Goal: Information Seeking & Learning: Learn about a topic

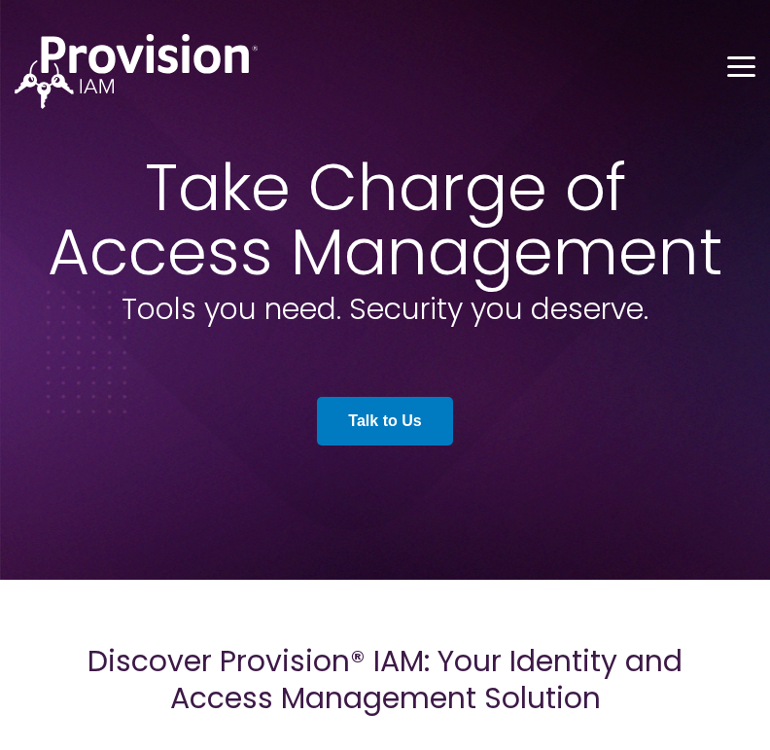
click at [740, 71] on button "Toggle Menu" at bounding box center [741, 65] width 28 height 18
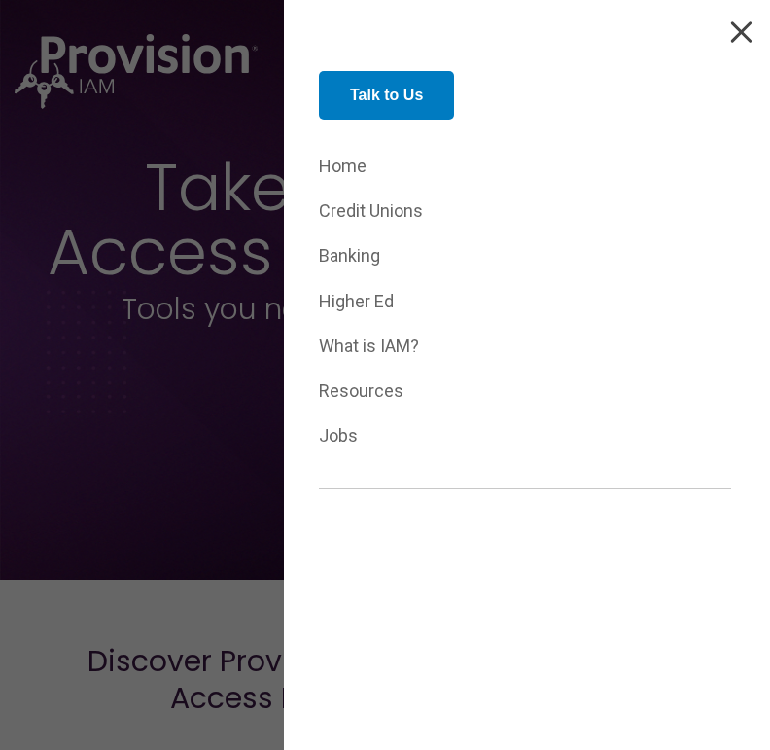
click at [349, 166] on link "Home" at bounding box center [525, 167] width 412 height 30
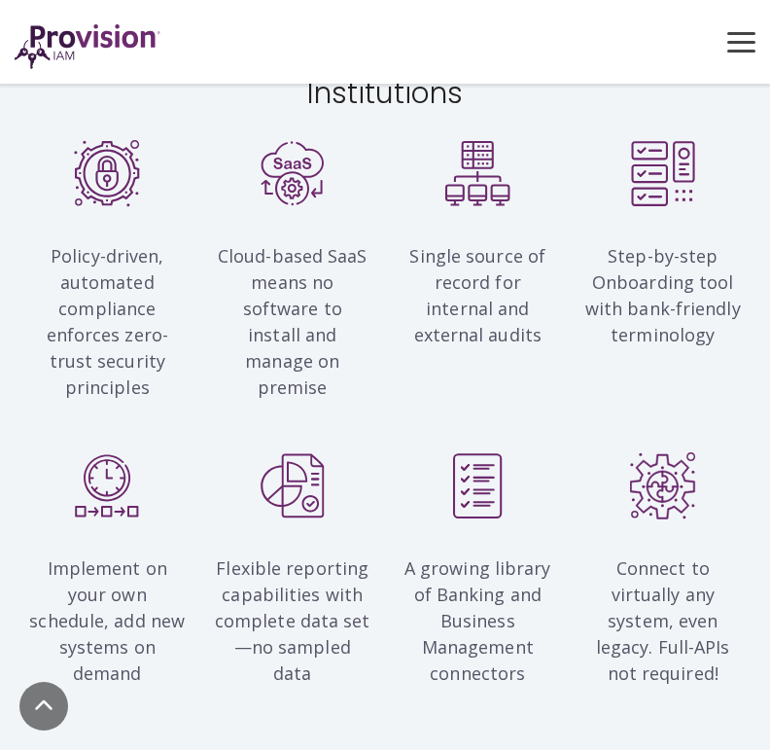
scroll to position [1560, 0]
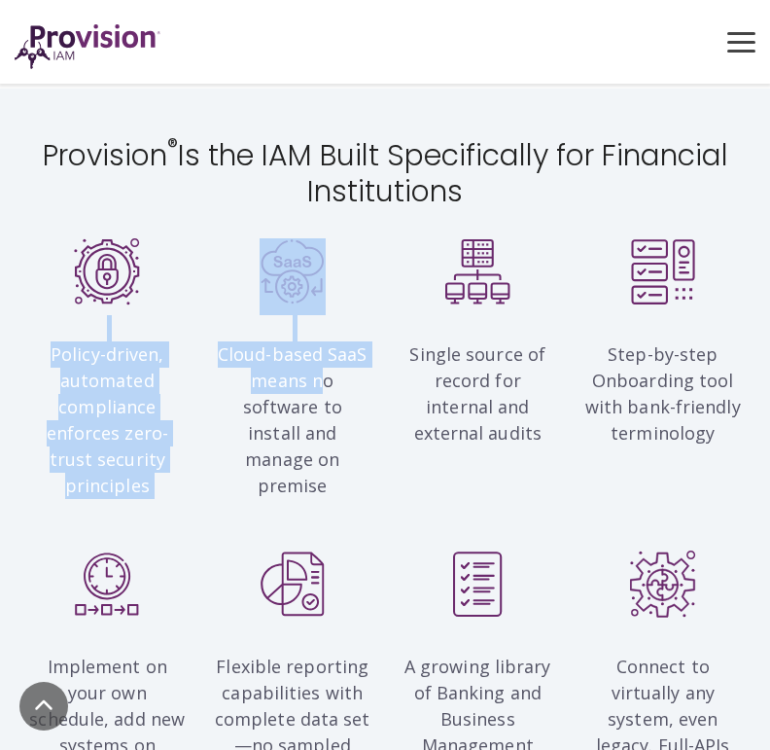
drag, startPoint x: 181, startPoint y: 304, endPoint x: 328, endPoint y: 352, distance: 154.4
click at [328, 352] on div "Policy-driven, automated compliance enforces zero-trust security principles Clo…" at bounding box center [385, 377] width 741 height 278
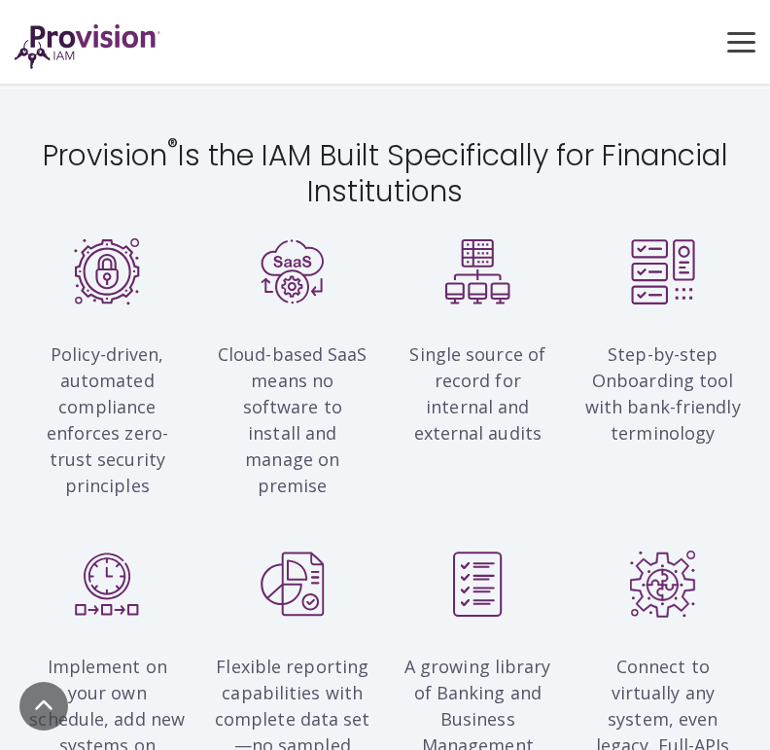
click at [328, 429] on p "Cloud-based SaaS means no software to install and manage on premise" at bounding box center [293, 407] width 157 height 184
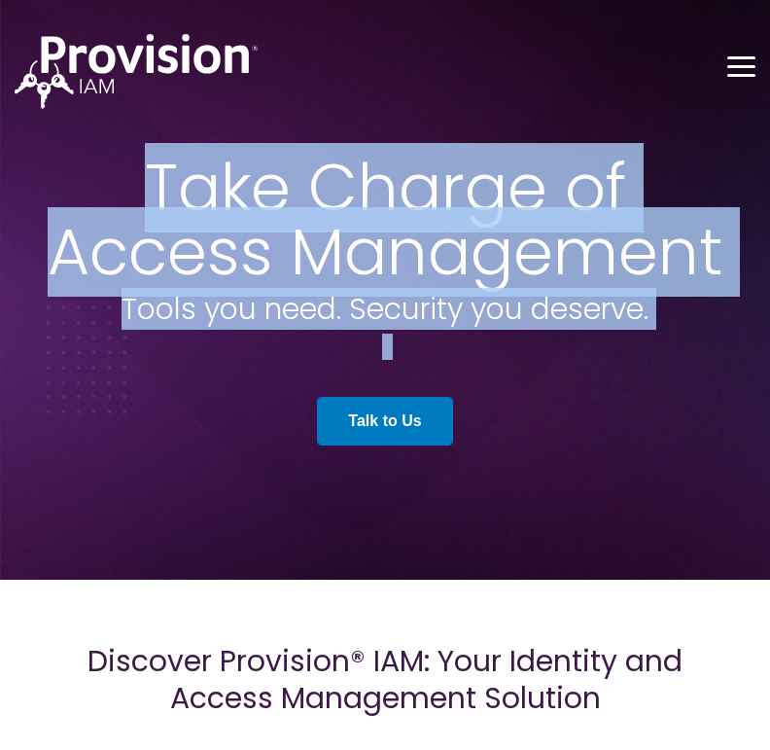
drag, startPoint x: 768, startPoint y: 59, endPoint x: 777, endPoint y: 72, distance: 15.4
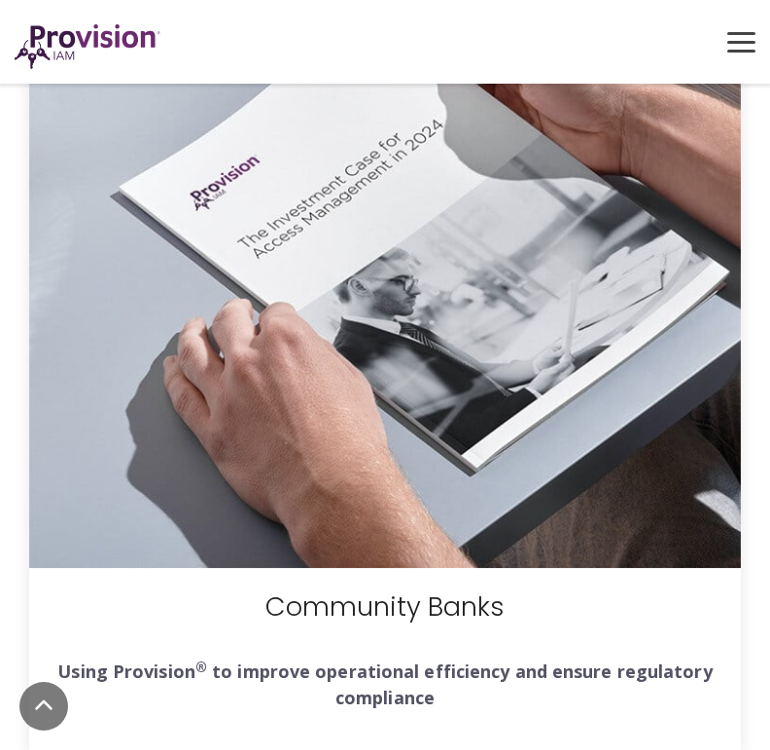
scroll to position [8701, 0]
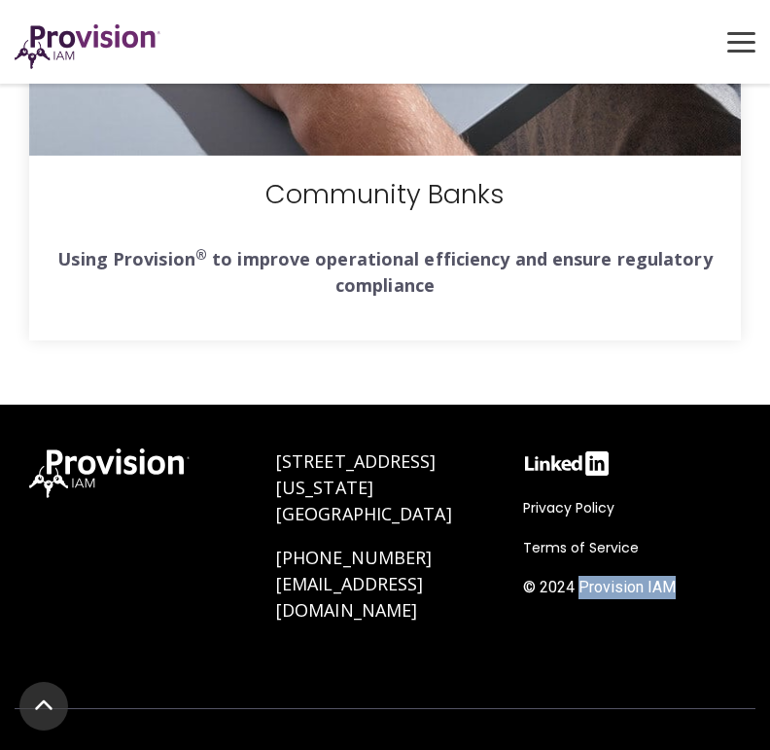
drag, startPoint x: 582, startPoint y: 528, endPoint x: 714, endPoint y: 518, distance: 132.6
click at [714, 518] on div "Privacy Policy Terms of Service © 2024 Provision IAM" at bounding box center [632, 552] width 218 height 113
copy span "Provision IAM"
drag, startPoint x: 266, startPoint y: 397, endPoint x: 479, endPoint y: 420, distance: 214.2
click at [479, 429] on div "300 Washington Street Cumberland, MD 21502 (888) 545-5008 info@provisioniam.com" at bounding box center [385, 556] width 247 height 255
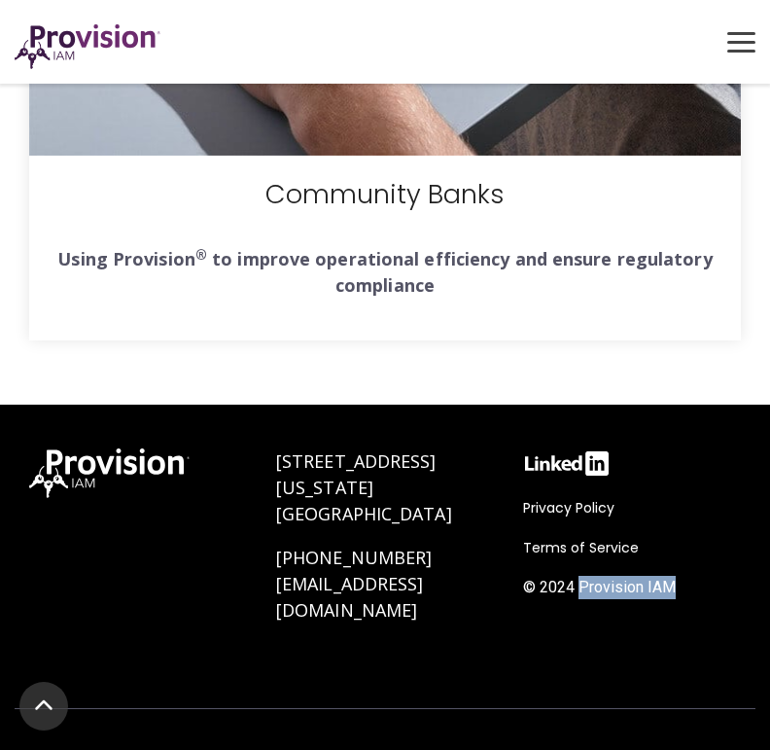
copy link "300 Washington Street Cumberland, MD 21502"
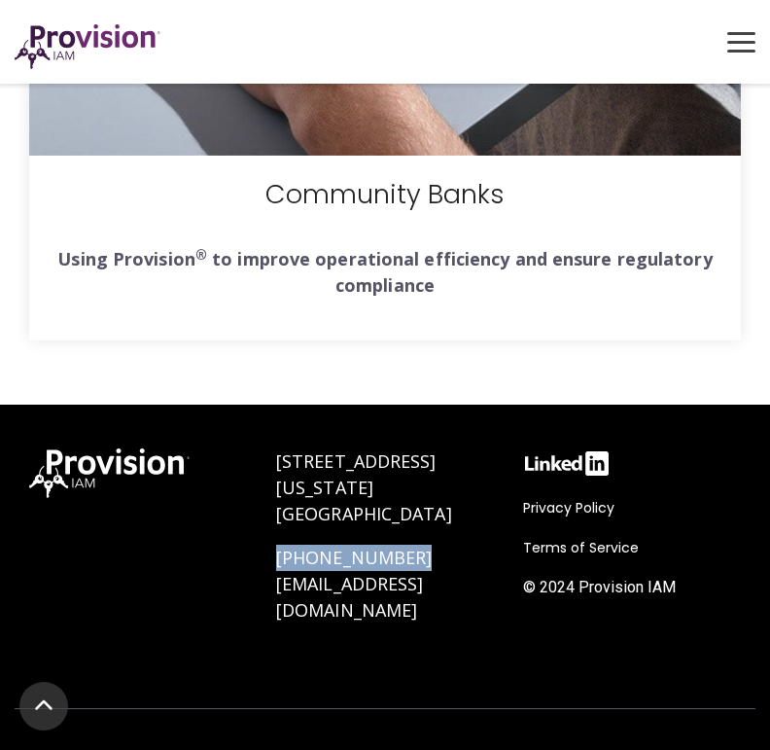
drag, startPoint x: 403, startPoint y: 464, endPoint x: 274, endPoint y: 472, distance: 128.6
click at [274, 472] on div "300 Washington Street Cumberland, MD 21502 (888) 545-5008 info@provisioniam.com" at bounding box center [385, 556] width 247 height 255
copy link "[PHONE_NUMBER]"
click at [393, 571] on div "300 Washington Street Cumberland, MD 21502 (888) 545-5008 info@provisioniam.com" at bounding box center [385, 556] width 247 height 255
click at [516, 623] on div "Privacy Policy Terms of Service © 2024 Provision IAM" at bounding box center [632, 556] width 247 height 255
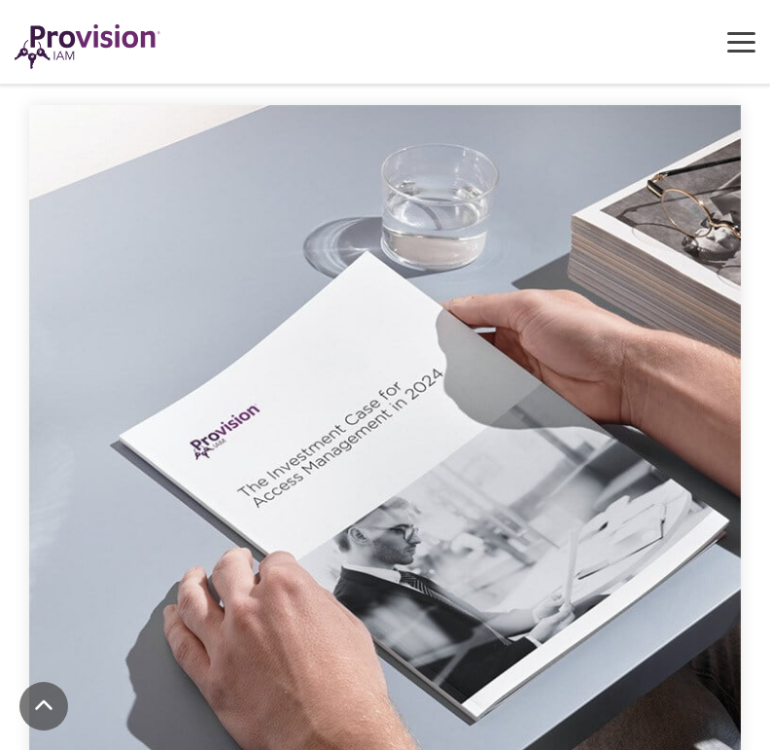
scroll to position [8701, 0]
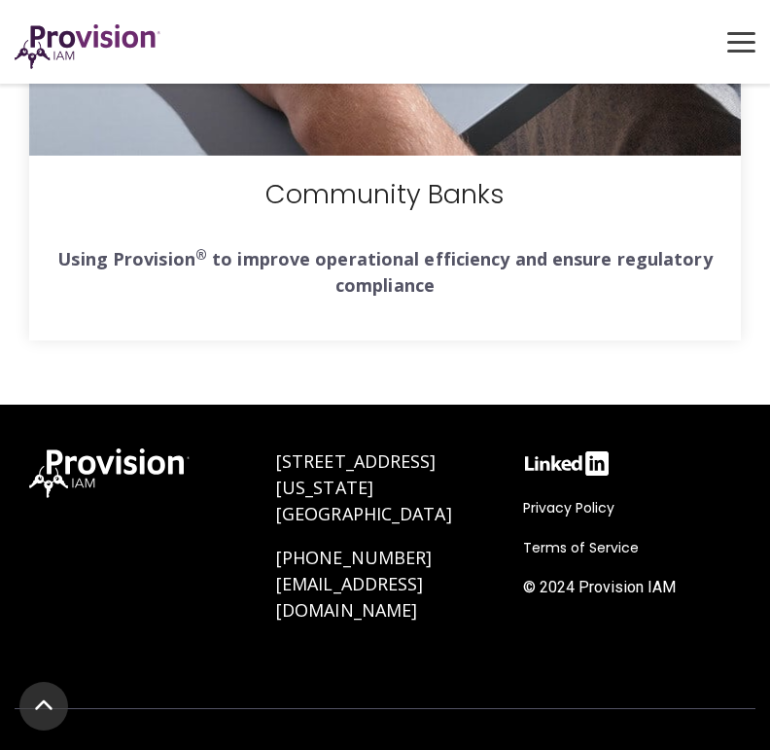
click at [728, 36] on button "Toggle Menu" at bounding box center [741, 41] width 28 height 18
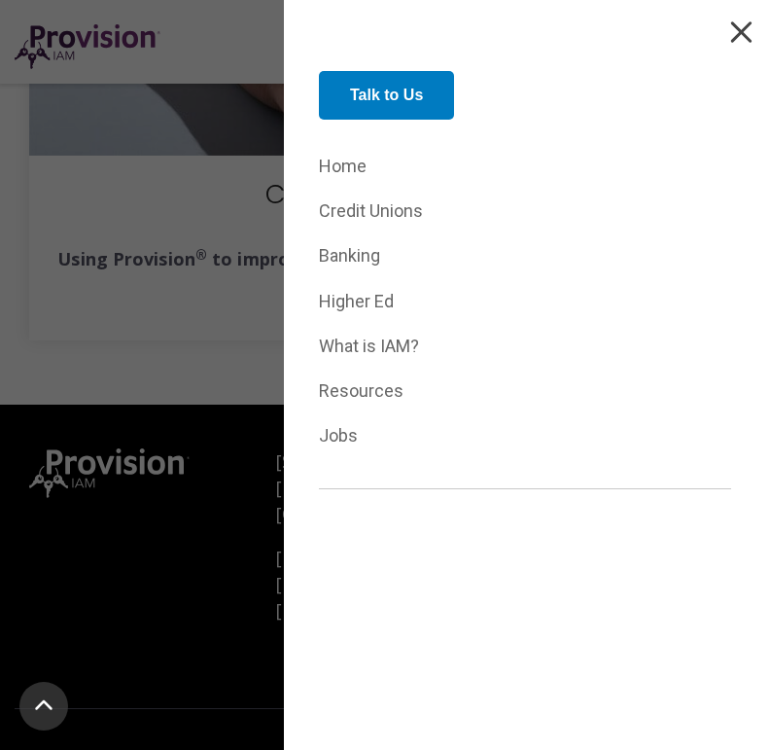
click at [382, 351] on link "What is IAM?" at bounding box center [525, 346] width 412 height 30
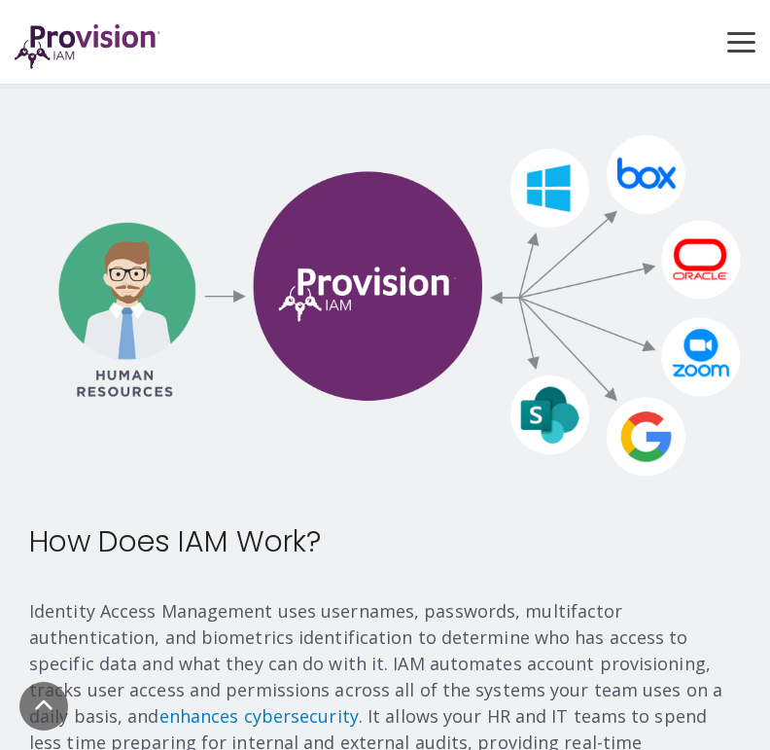
scroll to position [1775, 0]
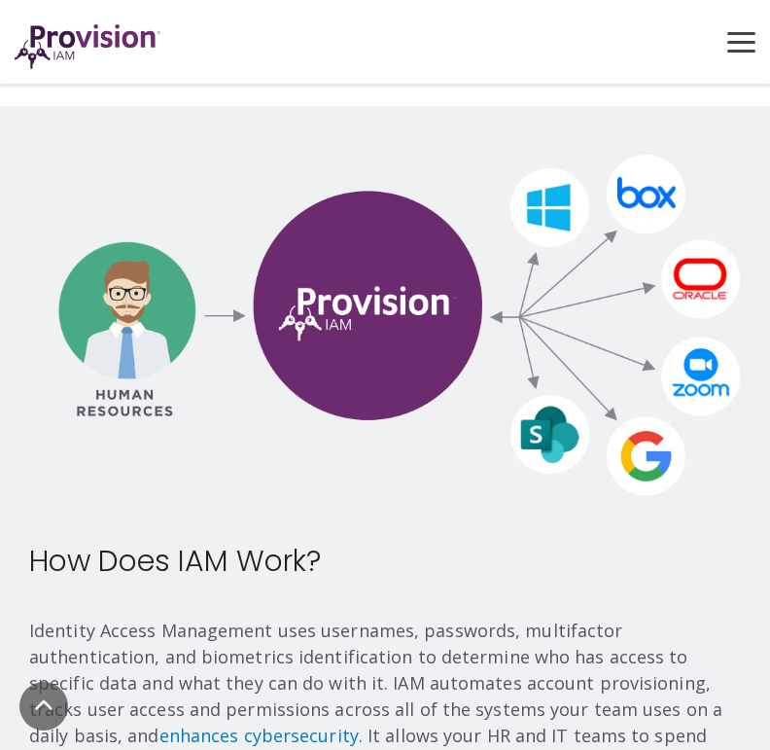
click at [736, 435] on div at bounding box center [385, 350] width 741 height 390
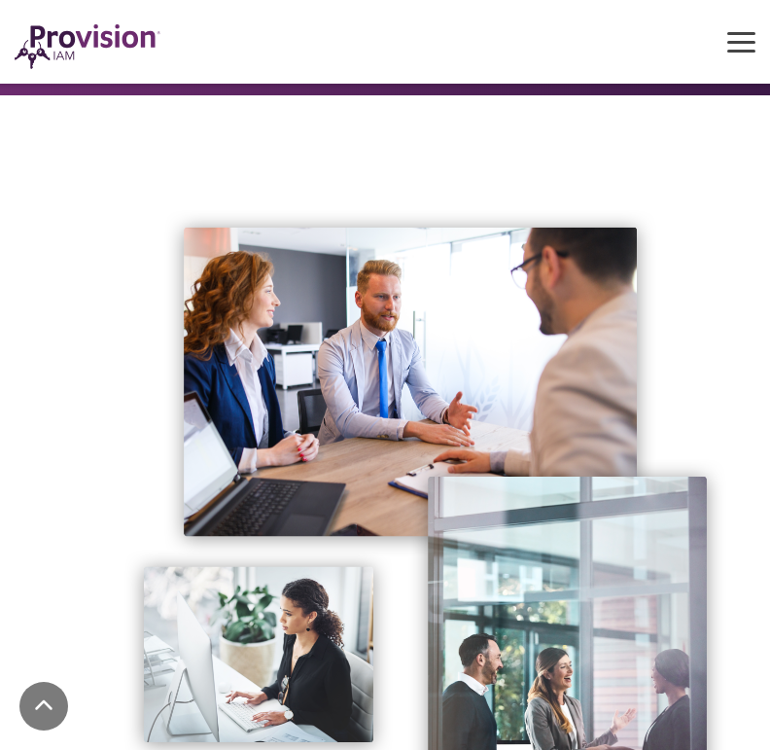
scroll to position [0, 0]
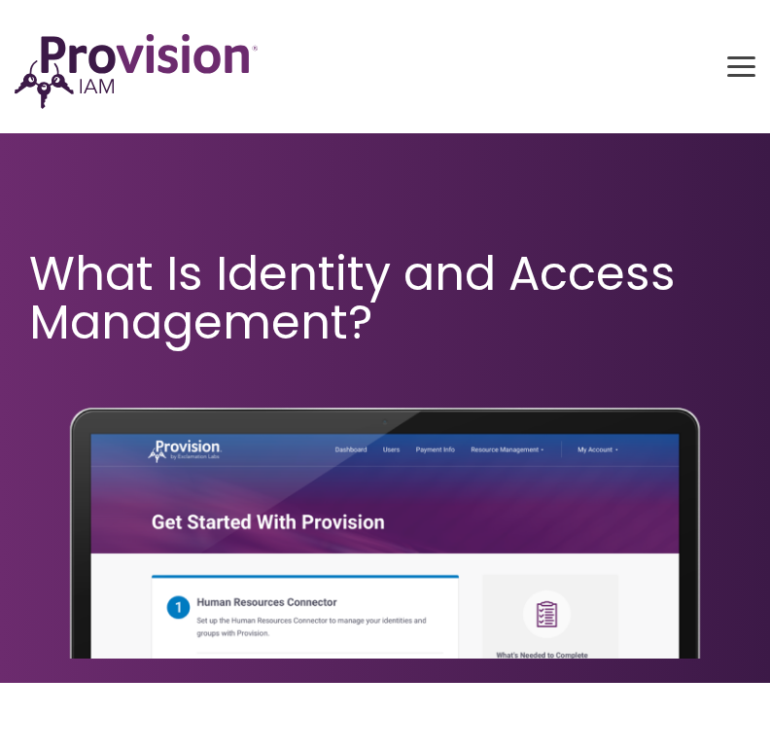
click at [739, 54] on div "Home Credit Unions Banking" at bounding box center [385, 66] width 770 height 85
click at [734, 70] on button "Toggle Menu" at bounding box center [741, 65] width 28 height 18
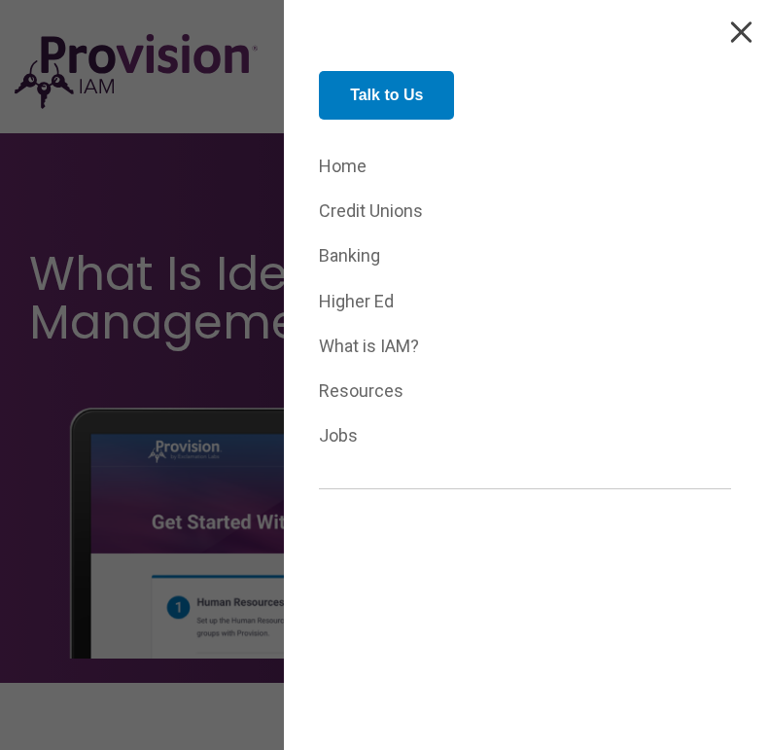
click at [375, 215] on link "Credit Unions" at bounding box center [525, 211] width 412 height 30
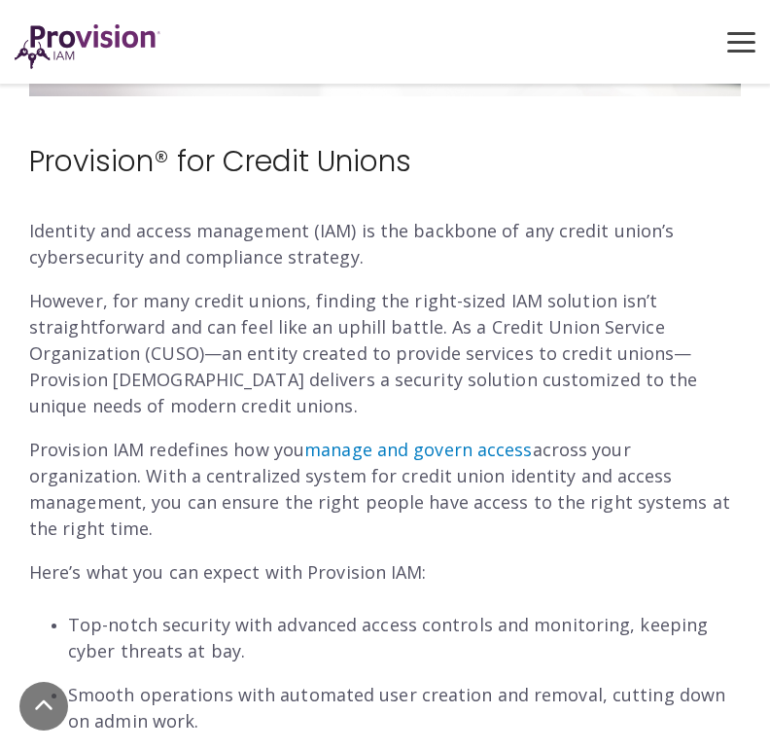
scroll to position [45, 0]
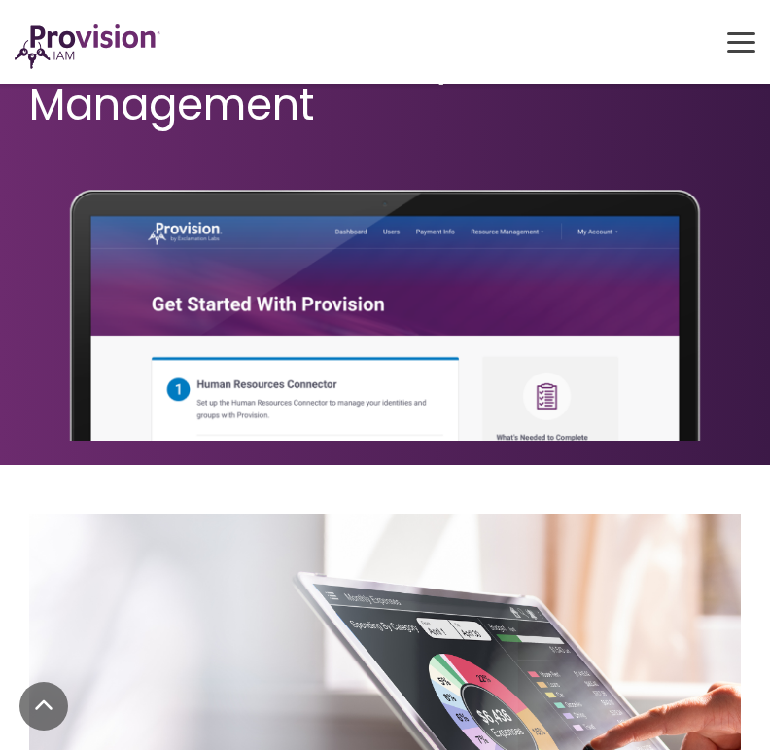
drag, startPoint x: 778, startPoint y: 59, endPoint x: 691, endPoint y: 38, distance: 89.2
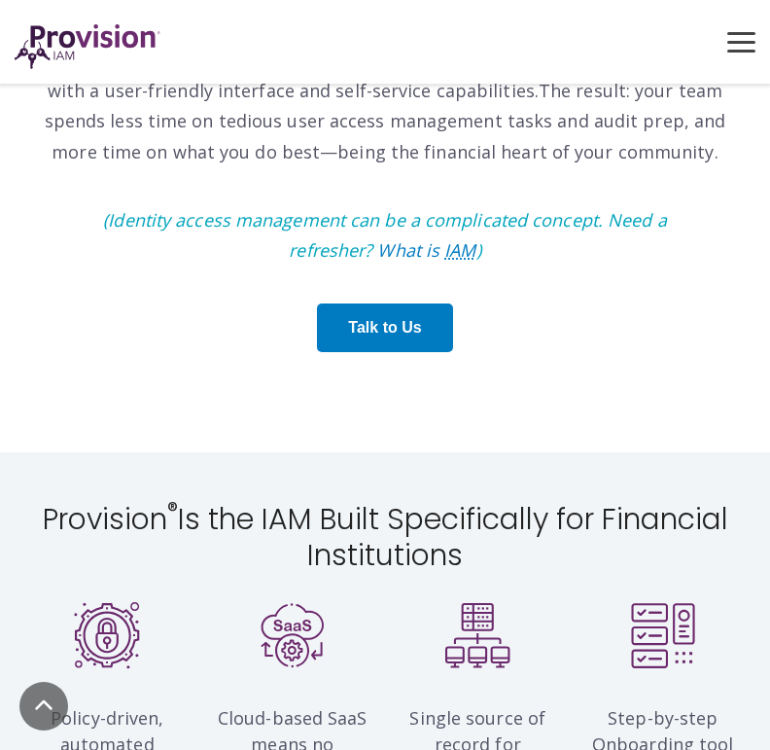
scroll to position [1203, 0]
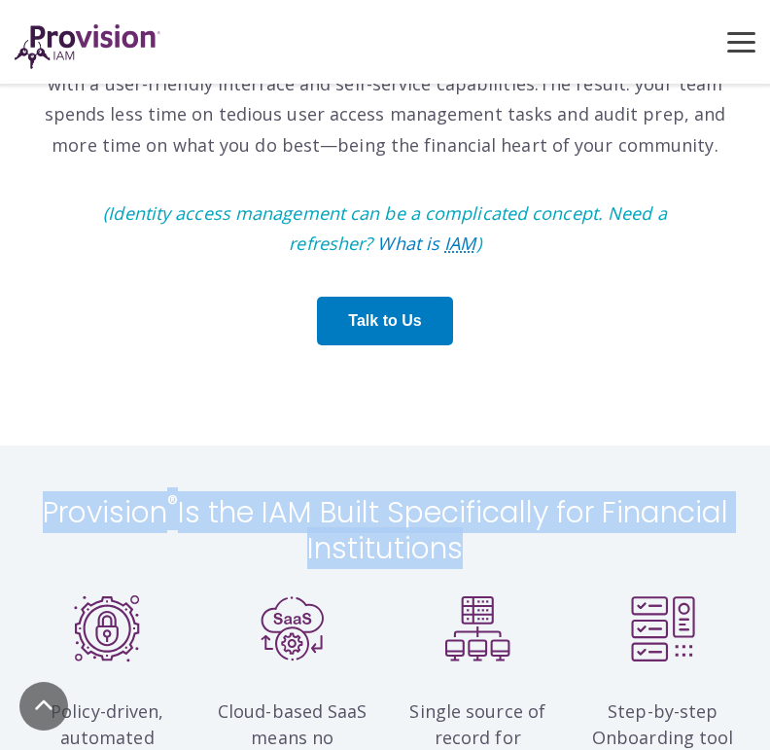
drag, startPoint x: 65, startPoint y: 476, endPoint x: 541, endPoint y: 511, distance: 476.8
click at [542, 511] on h2 "Provision ® Is the IAM Built Specifically for Financial Institutions" at bounding box center [385, 530] width 712 height 73
copy h2 "Provision ® Is the IAM Built Specifically for Financial Institutions"
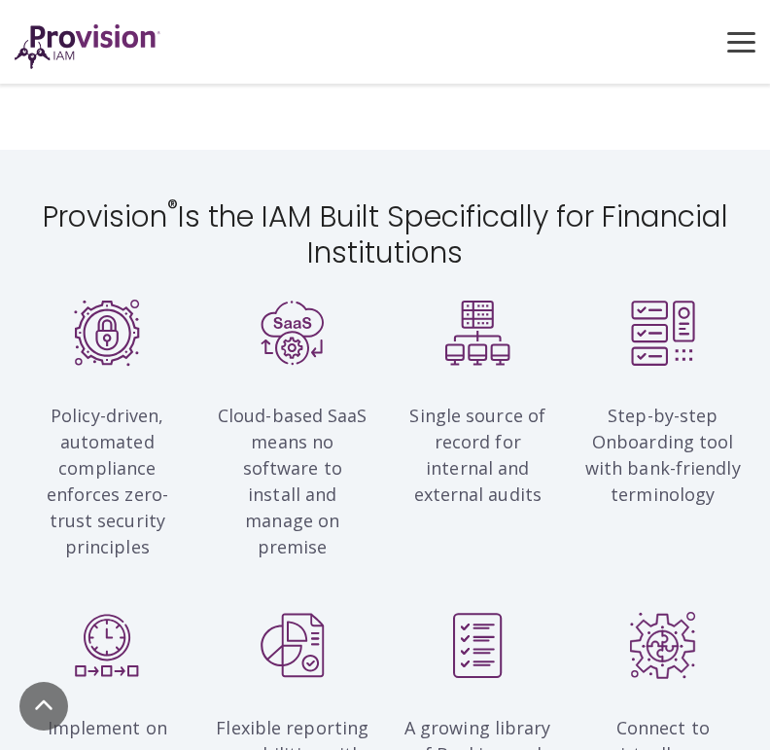
scroll to position [1570, 0]
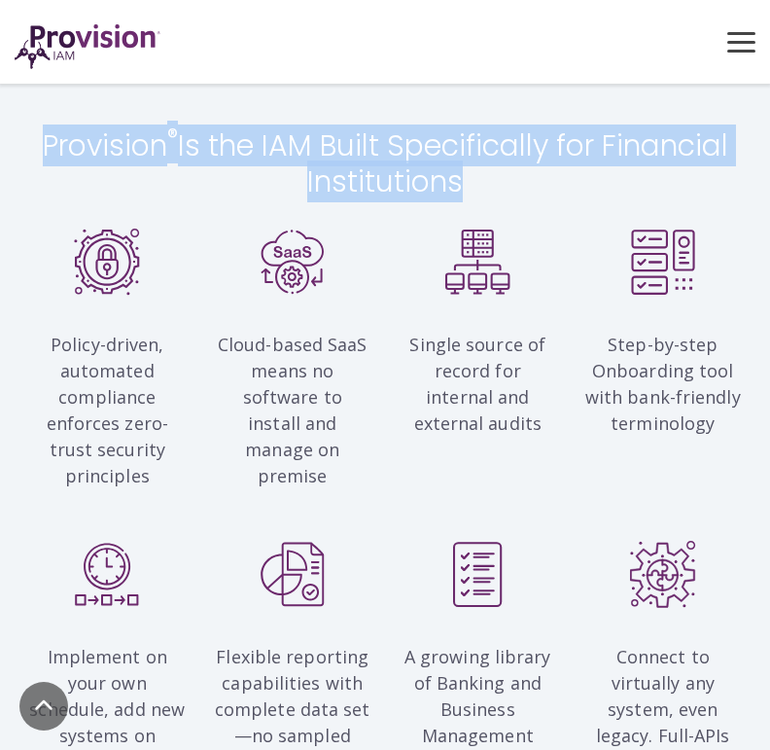
drag, startPoint x: 103, startPoint y: 117, endPoint x: 499, endPoint y: 159, distance: 398.1
click at [506, 159] on h2 "Provision ® Is the IAM Built Specifically for Financial Institutions" at bounding box center [385, 163] width 712 height 73
